Goal: Task Accomplishment & Management: Complete application form

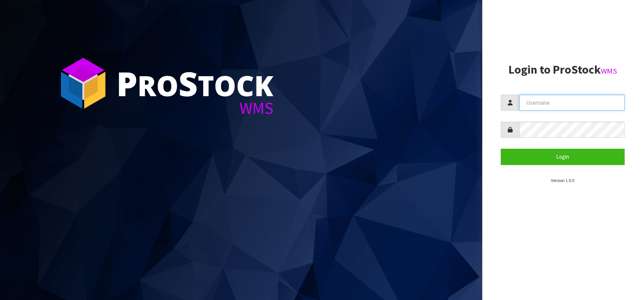
type input "[EMAIL_ADDRESS][DOMAIN_NAME]"
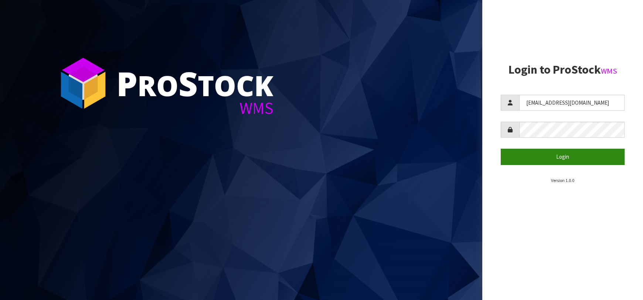
drag, startPoint x: 525, startPoint y: 173, endPoint x: 530, endPoint y: 155, distance: 18.8
click at [528, 164] on section "Login to ProStock WMS [EMAIL_ADDRESS][DOMAIN_NAME] Login Version 1.0.0" at bounding box center [563, 123] width 124 height 121
click at [530, 155] on button "Login" at bounding box center [563, 157] width 124 height 16
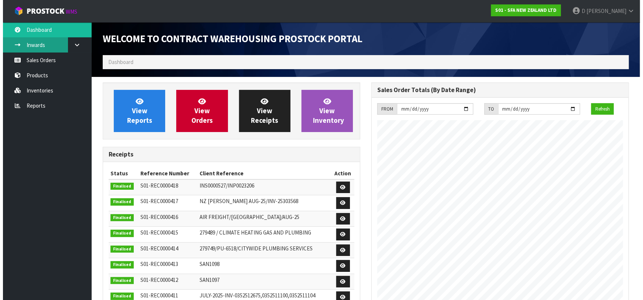
scroll to position [409, 269]
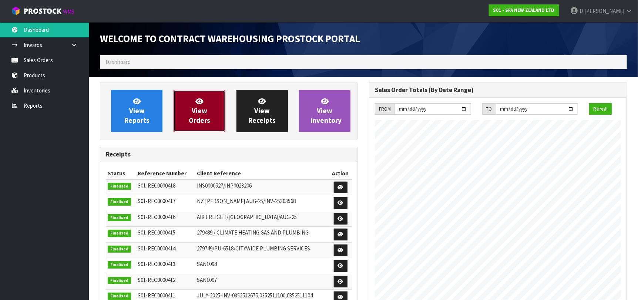
click at [194, 101] on link "View Orders" at bounding box center [198, 111] width 51 height 42
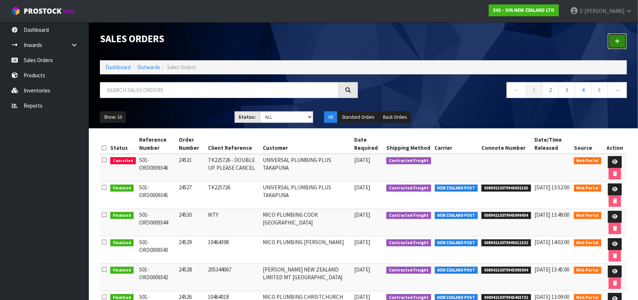
click at [615, 42] on icon at bounding box center [616, 41] width 5 height 6
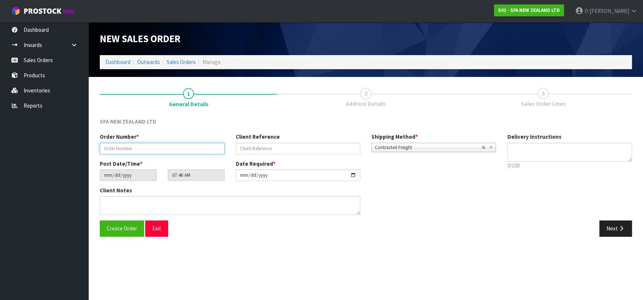
click at [163, 151] on input "text" at bounding box center [162, 148] width 125 height 11
type input "24532"
paste input "TGP0015698"
type input "TGP0015698"
click at [611, 226] on button "Next" at bounding box center [616, 228] width 33 height 16
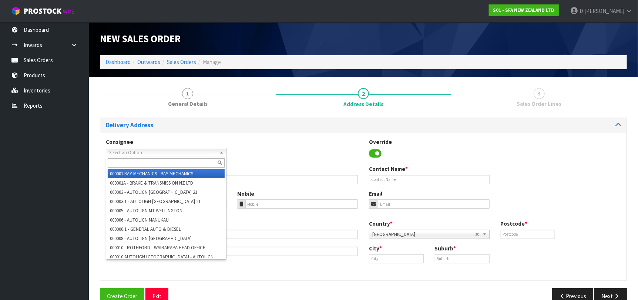
click at [174, 152] on span "Select an Option" at bounding box center [162, 152] width 107 height 9
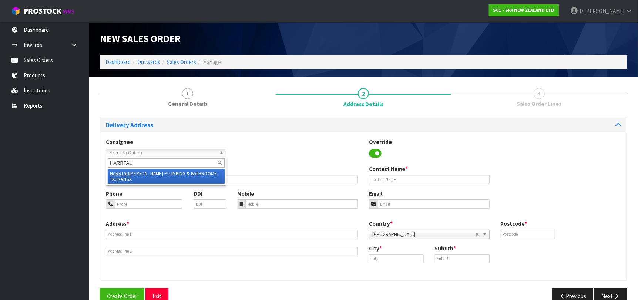
type input "HARRTAUR"
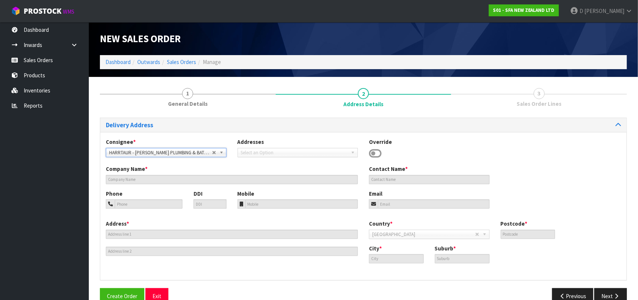
type input "[PERSON_NAME] PLUMBING & BATHROOMS TAURANGA"
type input "[STREET_ADDRESS]"
type input "3110"
type input "TAURANGA"
type input "TAURIKO"
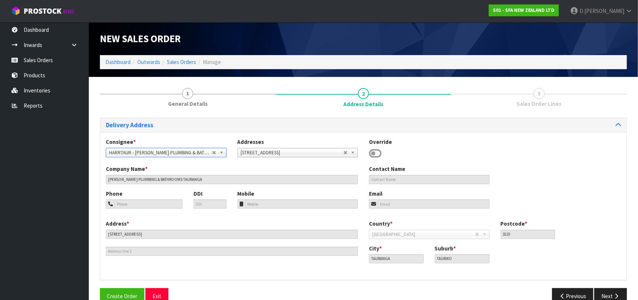
drag, startPoint x: 598, startPoint y: 286, endPoint x: 586, endPoint y: 287, distance: 12.6
click at [599, 286] on div "Delivery Address Consignee * 000001.BAY MECHANICS - BAY MECHANICS 000001A - BRA…" at bounding box center [363, 214] width 527 height 192
click at [602, 291] on button "Next" at bounding box center [610, 296] width 33 height 16
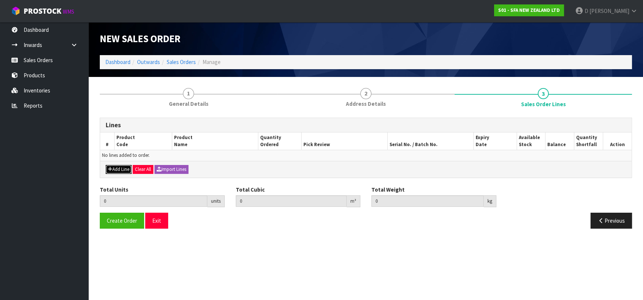
drag, startPoint x: 118, startPoint y: 168, endPoint x: 115, endPoint y: 168, distance: 3.8
click at [115, 168] on button "Add Line" at bounding box center [119, 169] width 26 height 9
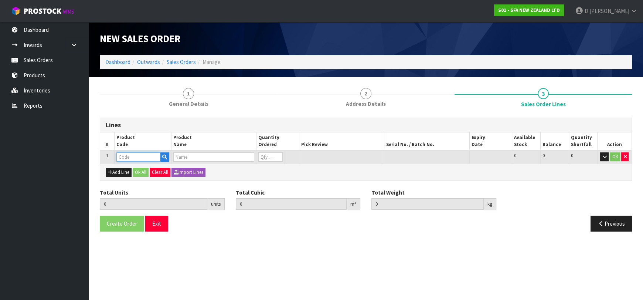
click at [120, 160] on input "text" at bounding box center [138, 156] width 44 height 9
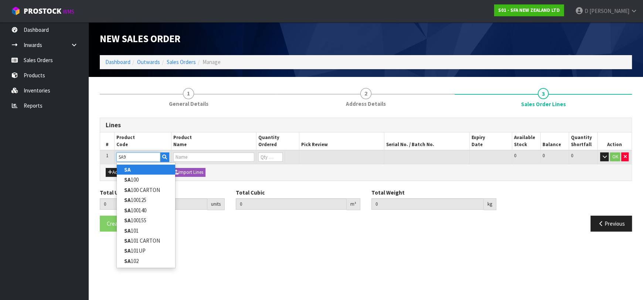
type input "SA95"
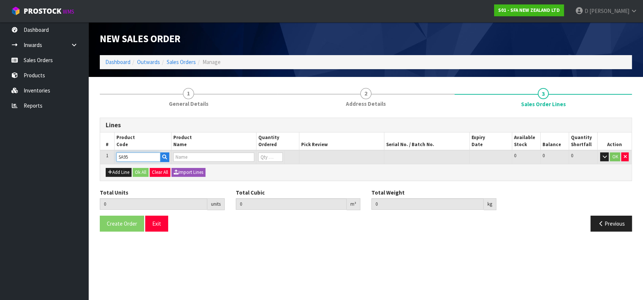
type input "0.000000"
type input "0.000"
type input "SANIVITE UP WASTE WATER PUMP"
type input "0"
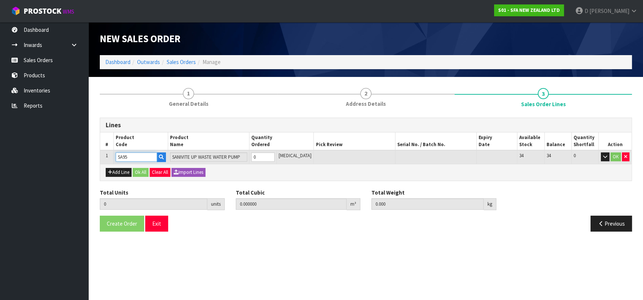
type input "SA95"
type input "1"
type input "0.031488"
type input "6.16"
type input "1"
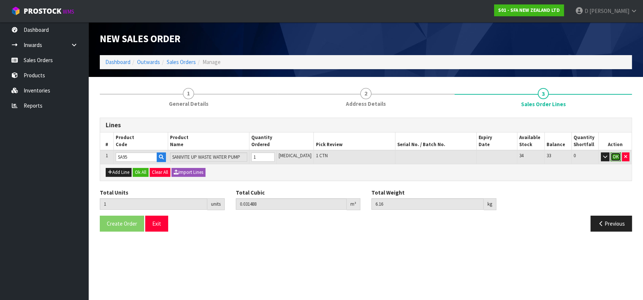
drag, startPoint x: 621, startPoint y: 159, endPoint x: 616, endPoint y: 159, distance: 4.8
click at [616, 159] on button "OK" at bounding box center [616, 156] width 10 height 9
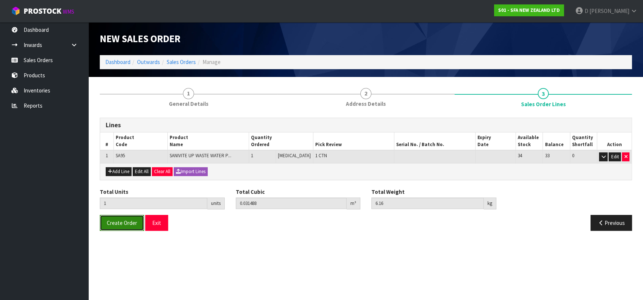
click at [121, 220] on span "Create Order" at bounding box center [122, 222] width 30 height 7
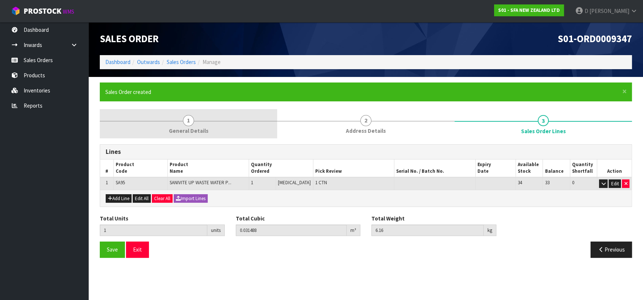
drag, startPoint x: 359, startPoint y: 121, endPoint x: 271, endPoint y: 117, distance: 88.5
click at [359, 121] on link "2 Address Details" at bounding box center [366, 123] width 178 height 29
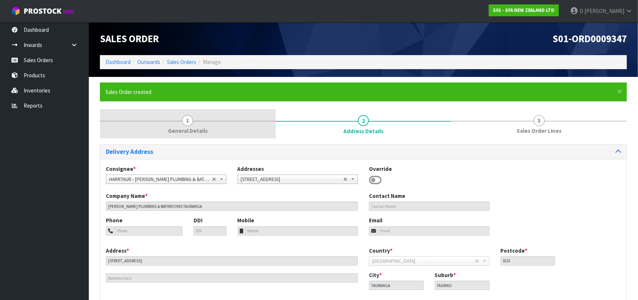
click at [212, 129] on link "1 General Details" at bounding box center [188, 123] width 176 height 29
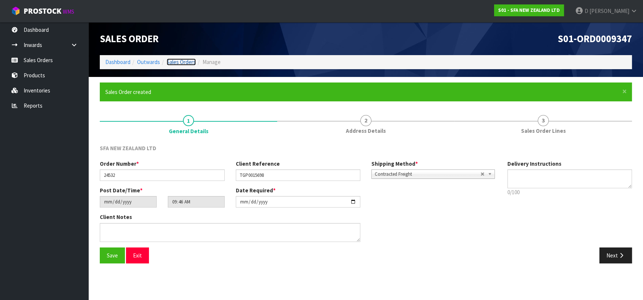
click at [191, 64] on link "Sales Orders" at bounding box center [181, 61] width 29 height 7
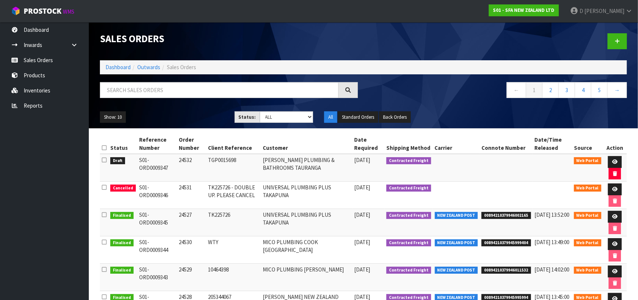
drag, startPoint x: 626, startPoint y: 42, endPoint x: 425, endPoint y: 69, distance: 203.4
click at [625, 41] on div at bounding box center [497, 41] width 269 height 38
click at [615, 41] on icon at bounding box center [616, 41] width 5 height 6
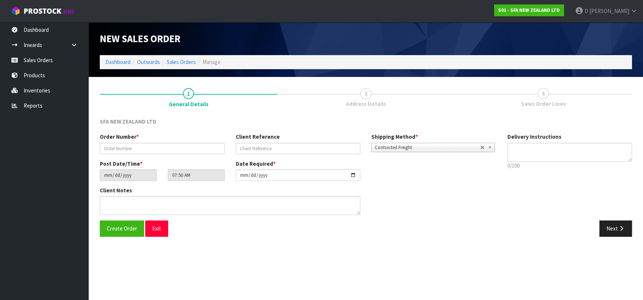
click at [199, 142] on div "Order Number *" at bounding box center [162, 143] width 136 height 21
click at [199, 145] on input "text" at bounding box center [162, 148] width 125 height 11
type input "24533"
paste input "10466358"
type input "10466358"
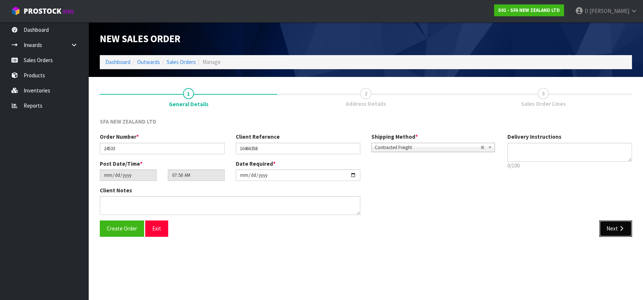
click at [619, 229] on icon "button" at bounding box center [621, 229] width 7 height 6
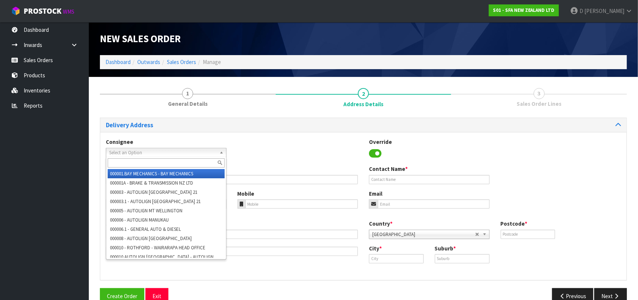
click at [156, 154] on span "Select an Option" at bounding box center [162, 152] width 107 height 9
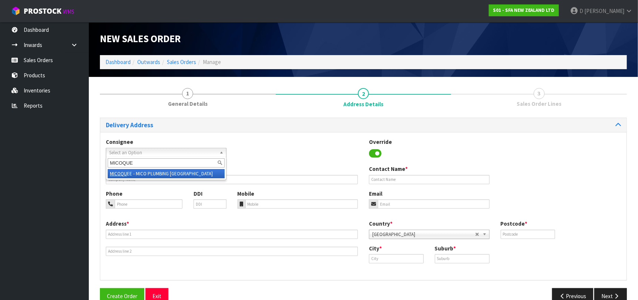
type input "MICOQUEE"
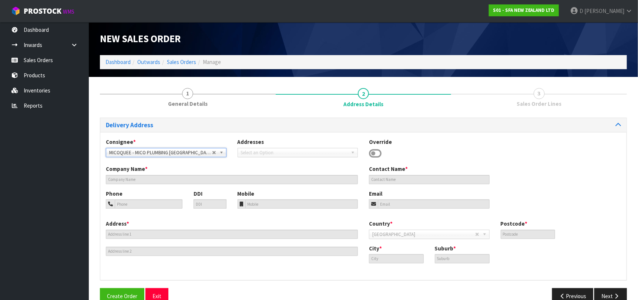
type input "MICO PLUMBING [GEOGRAPHIC_DATA]"
type input "[STREET_ADDRESS][PERSON_NAME]"
type input "9371"
type input "[GEOGRAPHIC_DATA]"
type input "FRANKTON"
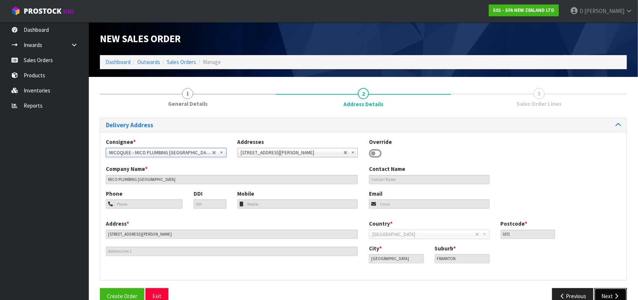
click at [611, 290] on button "Next" at bounding box center [610, 296] width 33 height 16
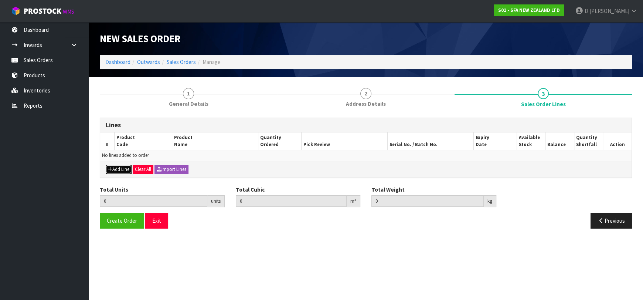
click at [118, 166] on button "Add Line" at bounding box center [119, 169] width 26 height 9
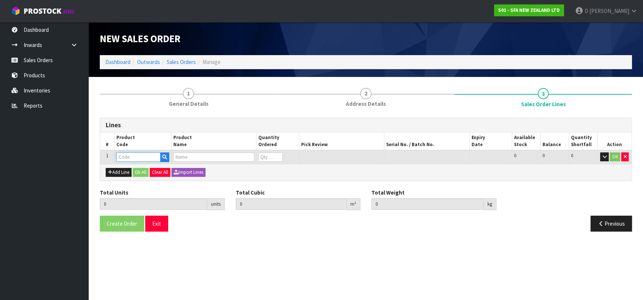
click at [130, 155] on input "text" at bounding box center [138, 156] width 44 height 9
type input "SA97"
type input "0.000000"
type input "0.000"
type input "SANITOP SEWAGE MACERATOR PUMP"
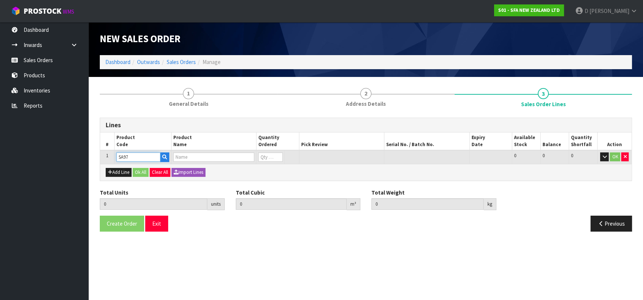
type input "0"
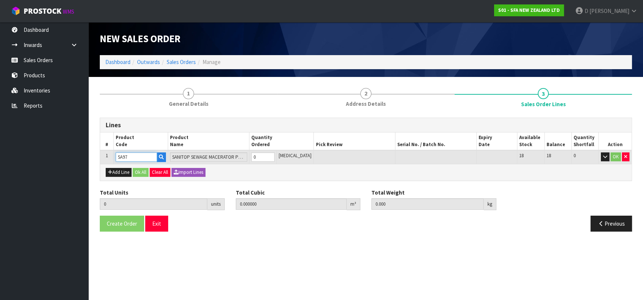
type input "SA97"
type input "1"
type input "0.024864"
type input "5.5"
type input "1"
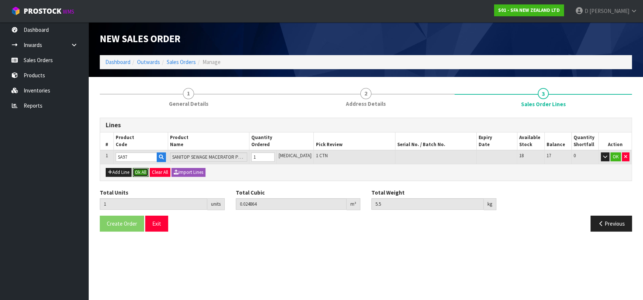
click at [142, 172] on button "Ok All" at bounding box center [141, 172] width 16 height 9
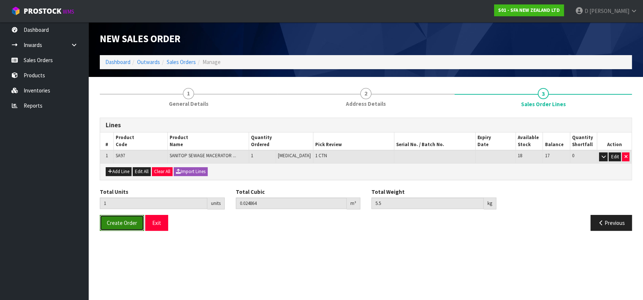
drag, startPoint x: 124, startPoint y: 225, endPoint x: 131, endPoint y: 223, distance: 6.9
click at [124, 226] on button "Create Order" at bounding box center [122, 223] width 44 height 16
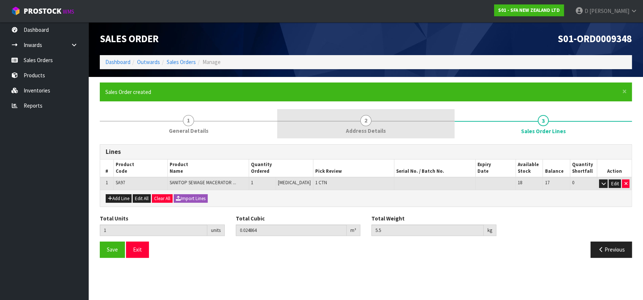
click at [362, 128] on span "Address Details" at bounding box center [366, 131] width 40 height 8
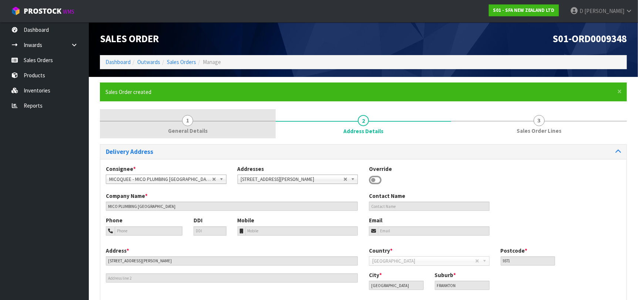
click at [185, 126] on link "1 General Details" at bounding box center [188, 123] width 176 height 29
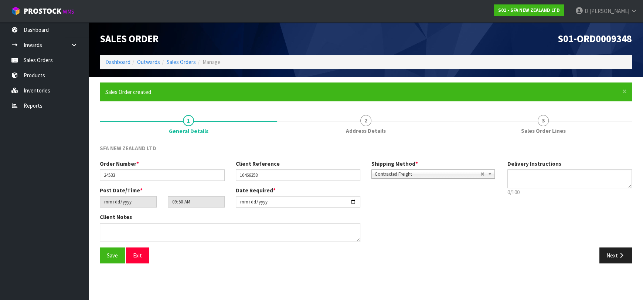
click at [186, 57] on ol "Dashboard Outwards Sales Orders Manage" at bounding box center [366, 62] width 533 height 14
click at [187, 62] on link "Sales Orders" at bounding box center [181, 61] width 29 height 7
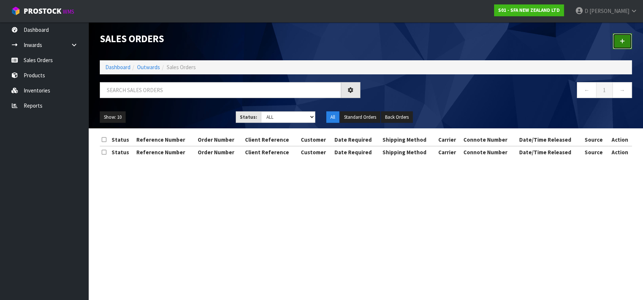
click at [614, 47] on link at bounding box center [622, 41] width 19 height 16
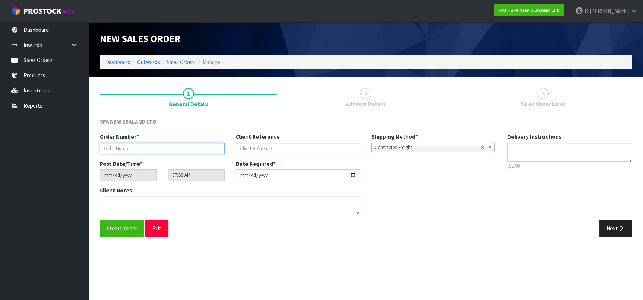
click at [121, 146] on input "text" at bounding box center [162, 148] width 125 height 11
type input "24534"
paste input "1P00185164"
type input "1P00185164"
click at [611, 222] on button "Next" at bounding box center [616, 228] width 33 height 16
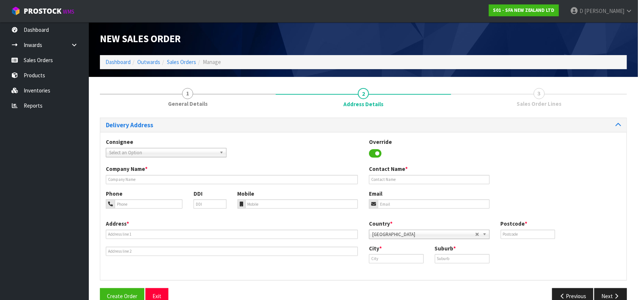
click at [134, 151] on span "Select an Option" at bounding box center [162, 152] width 107 height 9
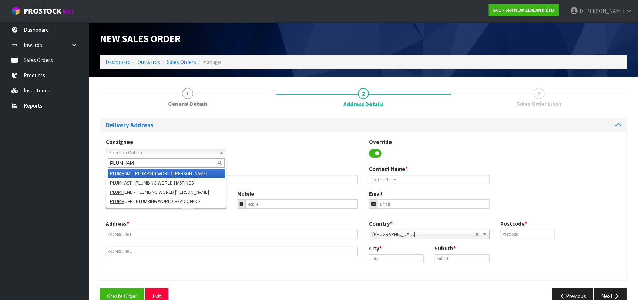
type input "PLUMHAMI"
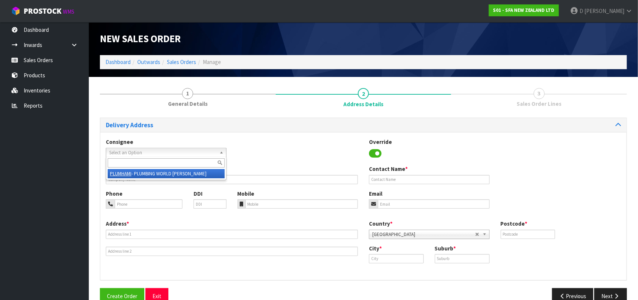
type input "PLUMBING WORLD [PERSON_NAME]"
type input "[PHONE_NUMBER]"
type input "[STREET_ADDRESS]"
type input "3204"
type input "[PERSON_NAME]"
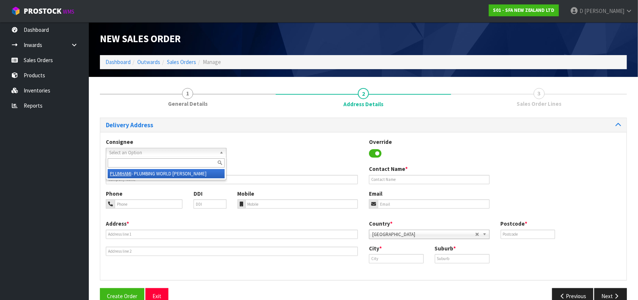
type input "FRANKTON"
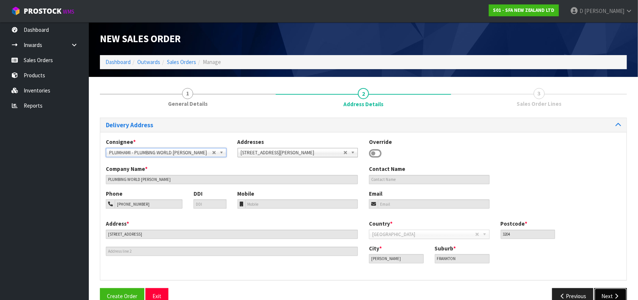
click at [607, 290] on button "Next" at bounding box center [610, 296] width 33 height 16
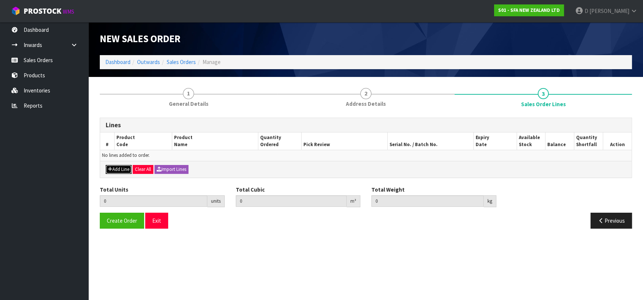
click at [125, 169] on button "Add Line" at bounding box center [119, 169] width 26 height 9
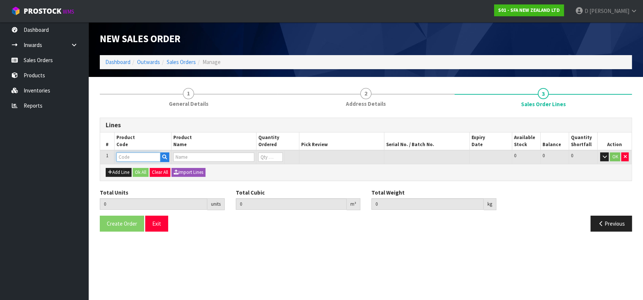
click at [131, 160] on input "text" at bounding box center [138, 156] width 44 height 9
type input "SA95"
type input "0.000000"
type input "0.000"
type input "SANIVITE UP WASTE WATER PUMP"
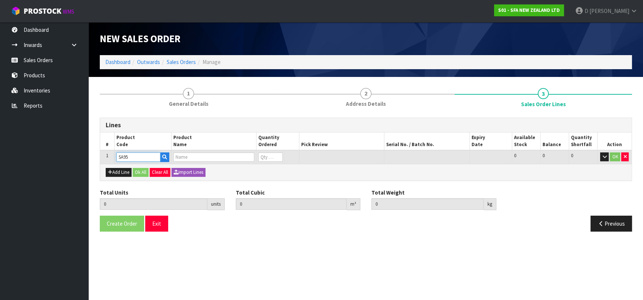
type input "0"
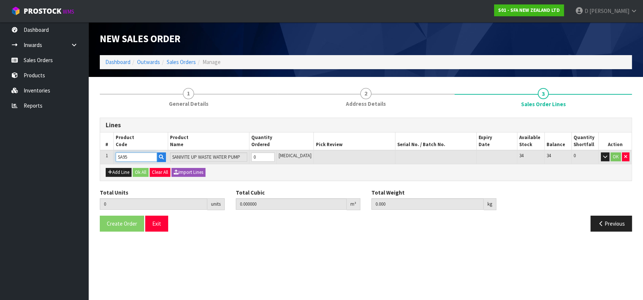
type input "SA95"
type input "1"
type input "0.031488"
type input "6.16"
type input "1"
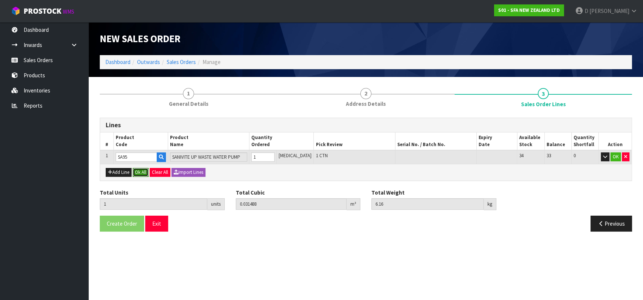
click at [141, 173] on button "Ok All" at bounding box center [141, 172] width 16 height 9
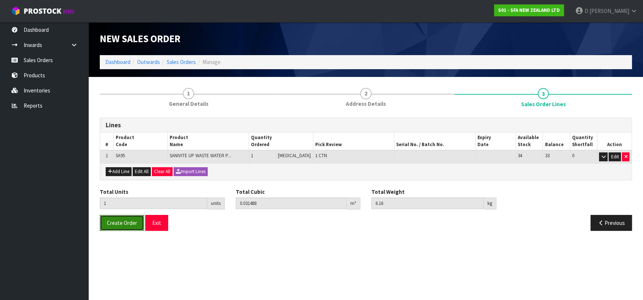
click at [125, 220] on span "Create Order" at bounding box center [122, 222] width 30 height 7
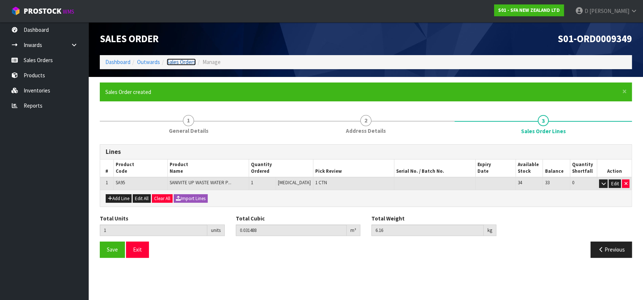
drag, startPoint x: 194, startPoint y: 62, endPoint x: 230, endPoint y: 61, distance: 36.3
click at [193, 61] on link "Sales Orders" at bounding box center [181, 61] width 29 height 7
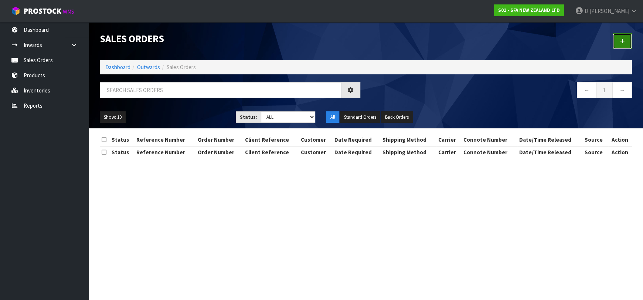
click at [624, 41] on icon at bounding box center [622, 41] width 5 height 6
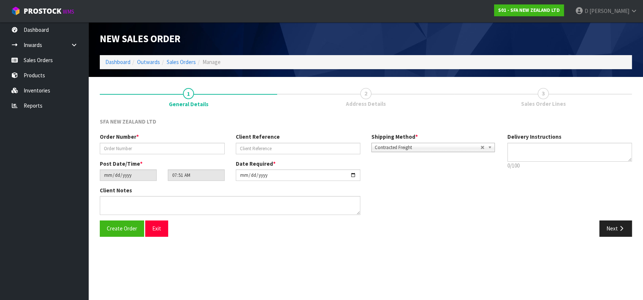
drag, startPoint x: 178, startPoint y: 136, endPoint x: 178, endPoint y: 141, distance: 4.4
click at [178, 141] on div "Order Number *" at bounding box center [162, 143] width 136 height 21
click at [187, 154] on input "text" at bounding box center [162, 148] width 125 height 11
type input "24535"
paste input "1P00185626"
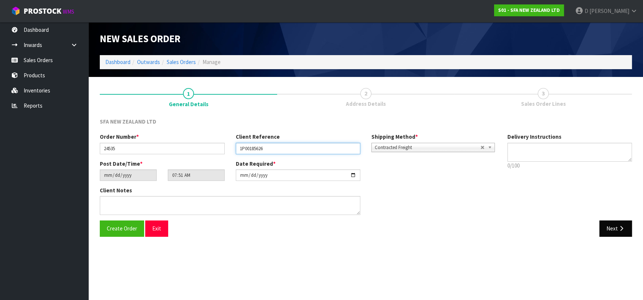
type input "1P00185626"
drag, startPoint x: 604, startPoint y: 231, endPoint x: 273, endPoint y: 207, distance: 331.5
click at [603, 231] on button "Next" at bounding box center [616, 228] width 33 height 16
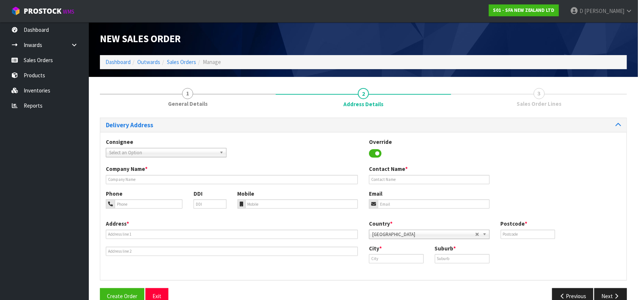
click at [128, 149] on span "Select an Option" at bounding box center [162, 152] width 107 height 9
type input "PLUMKING"
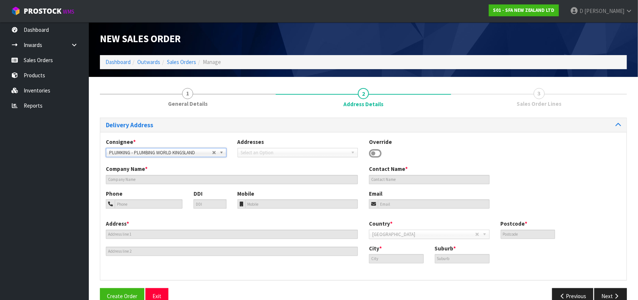
type input "PLUMBING WORLD KINGSLAND"
type input "[STREET_ADDRESS]"
type input "[GEOGRAPHIC_DATA]"
type input "1021"
type input "KINGSLAND"
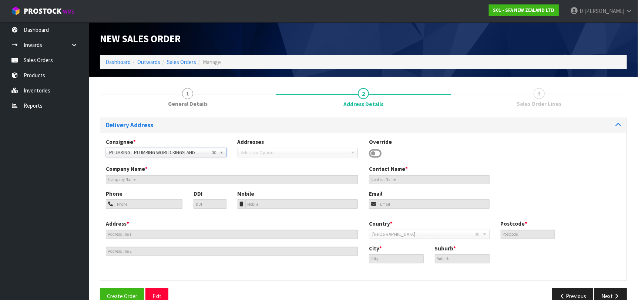
type input "KINGSLAND"
click at [609, 290] on button "Next" at bounding box center [610, 296] width 33 height 16
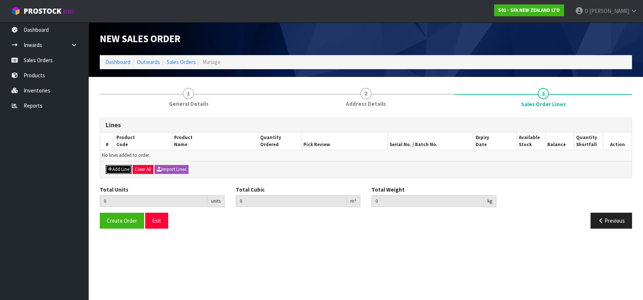
click at [110, 168] on icon "button" at bounding box center [110, 169] width 4 height 5
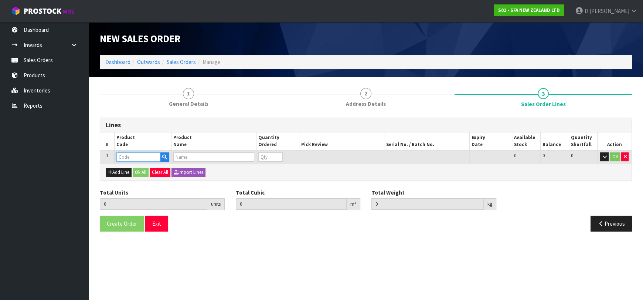
click at [118, 160] on input "text" at bounding box center [138, 156] width 44 height 9
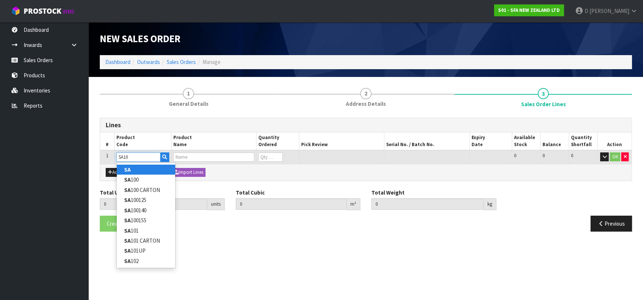
type input "SA101"
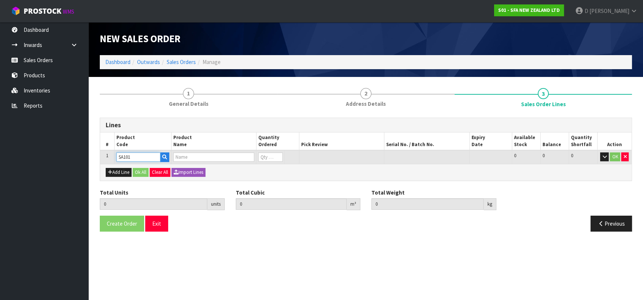
type input "0.000000"
type input "0.000"
type input "SA101 SANISPEED SMALL BORE"
type input "0"
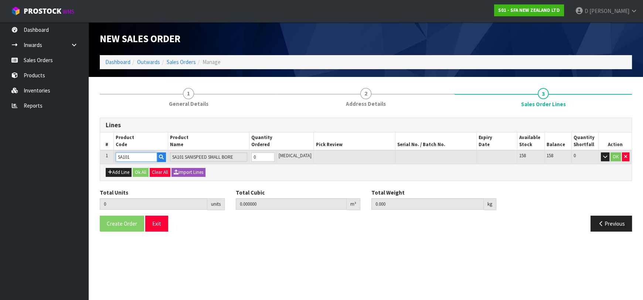
type input "SA101"
type input "1"
type input "0.031488"
type input "6.65"
type input "1"
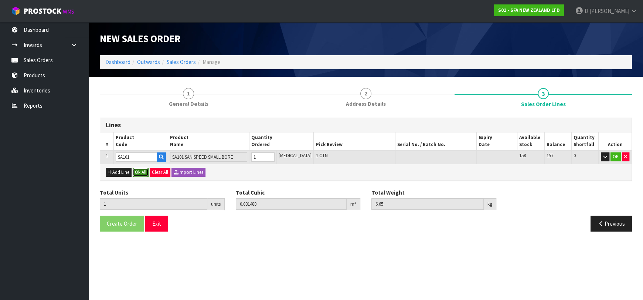
click at [142, 173] on button "Ok All" at bounding box center [141, 172] width 16 height 9
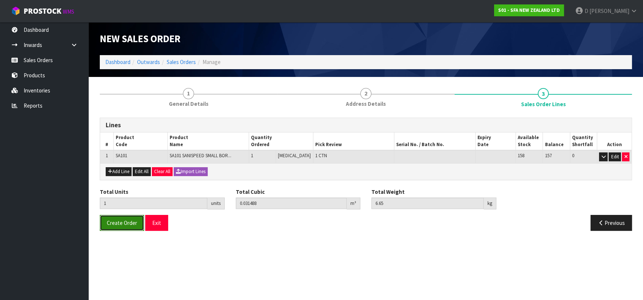
click at [131, 222] on span "Create Order" at bounding box center [122, 222] width 30 height 7
